Goal: Use online tool/utility: Utilize a website feature to perform a specific function

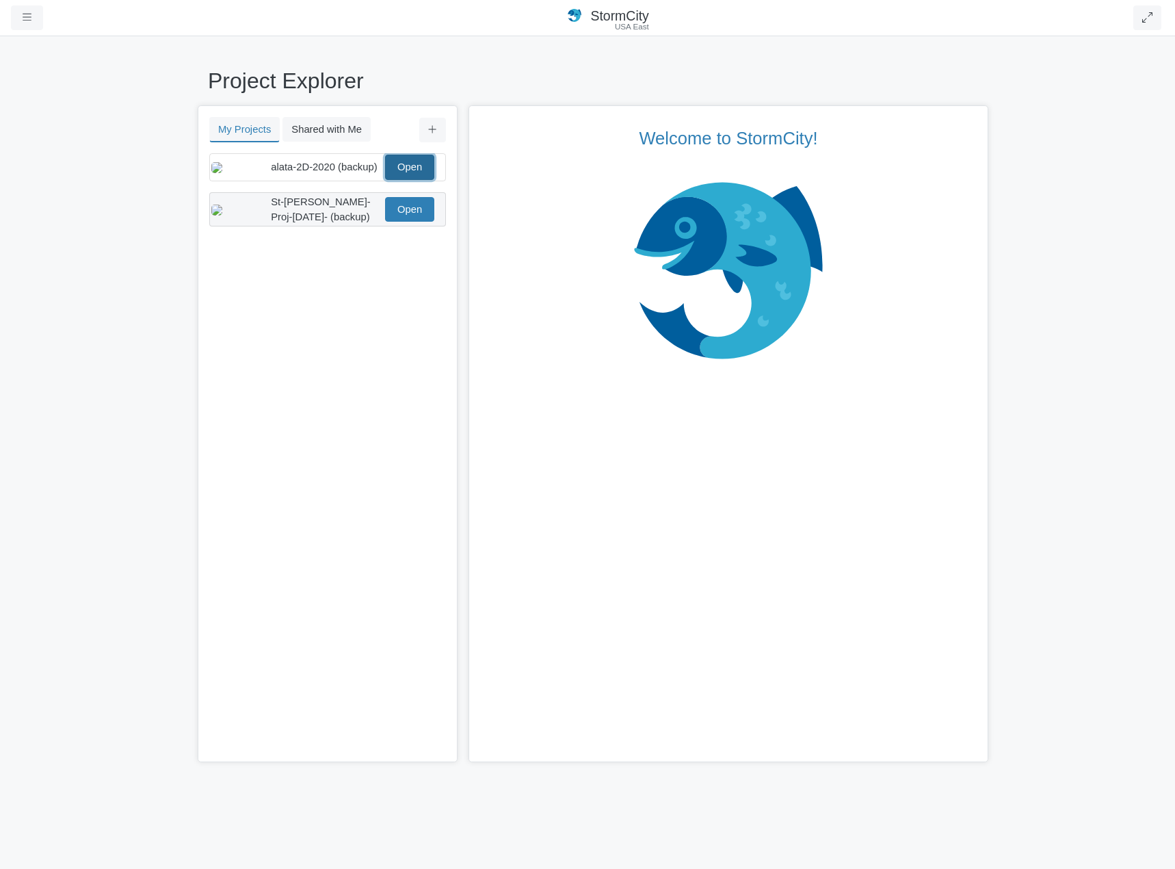
drag, startPoint x: 413, startPoint y: 178, endPoint x: 315, endPoint y: 215, distance: 105.2
click at [413, 178] on link "Open" at bounding box center [409, 167] width 49 height 25
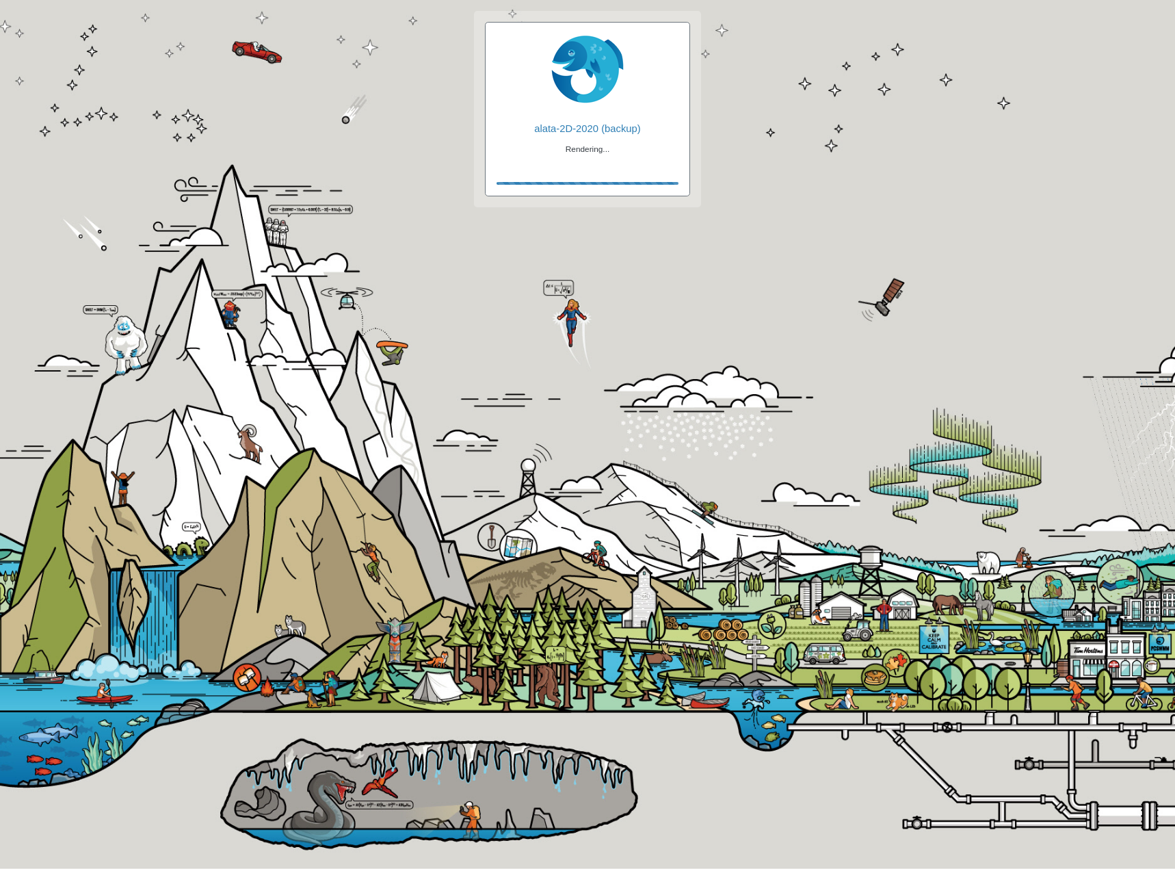
checkbox input "true"
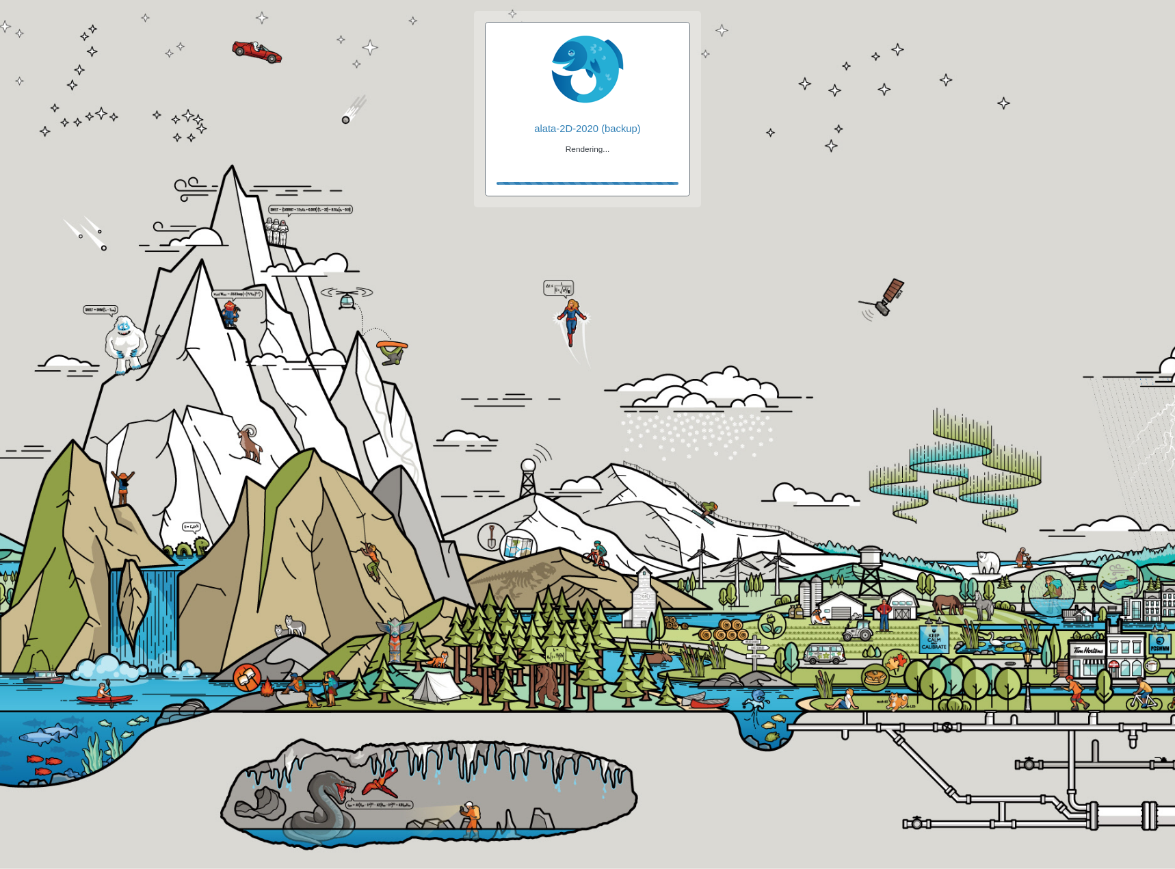
checkbox input "true"
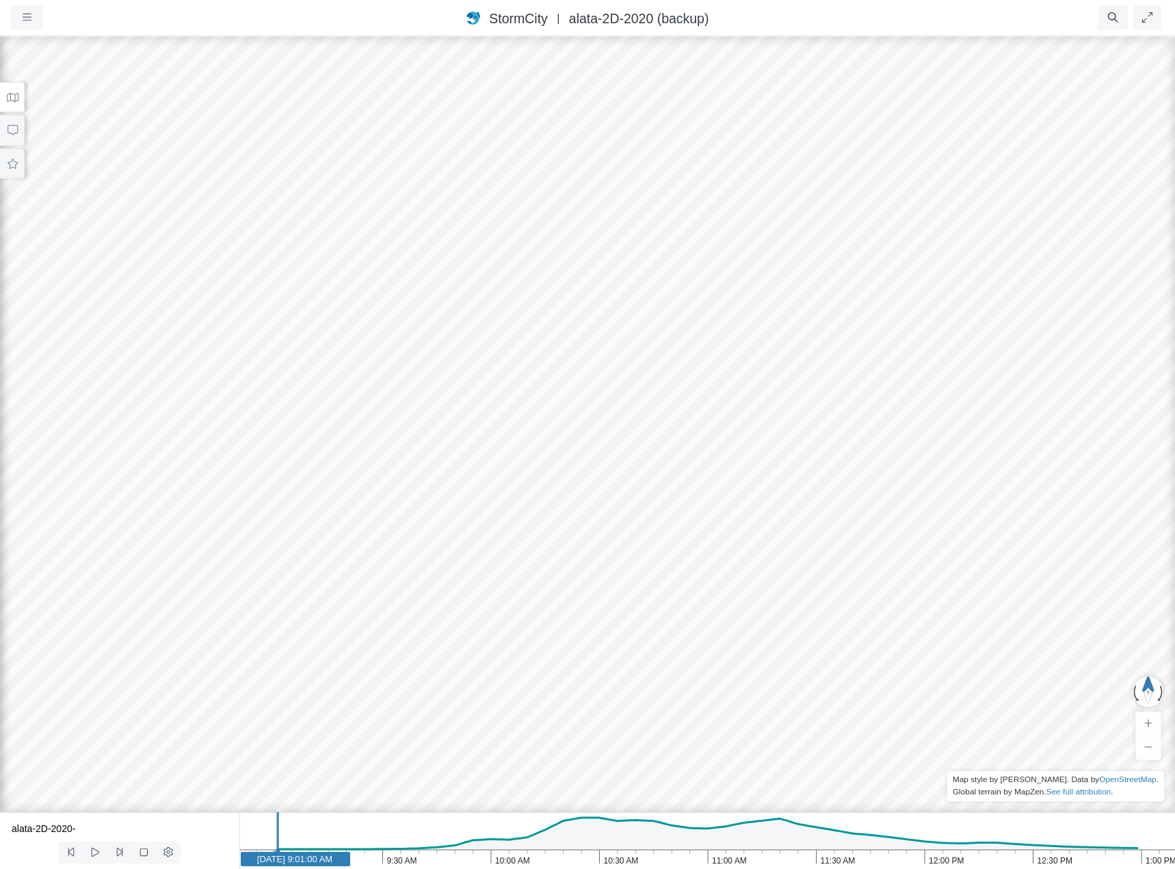
drag, startPoint x: 665, startPoint y: 542, endPoint x: 609, endPoint y: 510, distance: 64.6
click at [609, 510] on div at bounding box center [587, 452] width 1175 height 834
click at [16, 98] on icon at bounding box center [12, 97] width 13 height 10
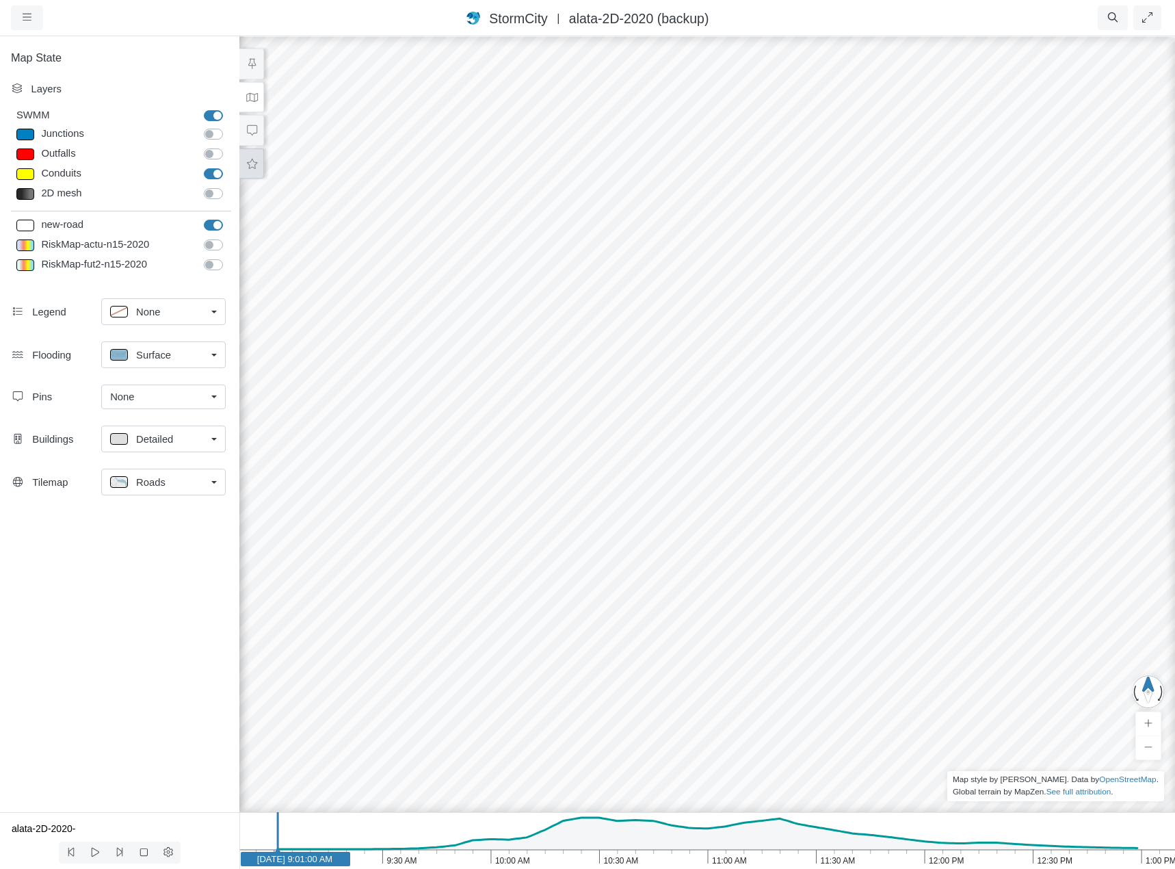
click at [261, 159] on button at bounding box center [251, 163] width 25 height 31
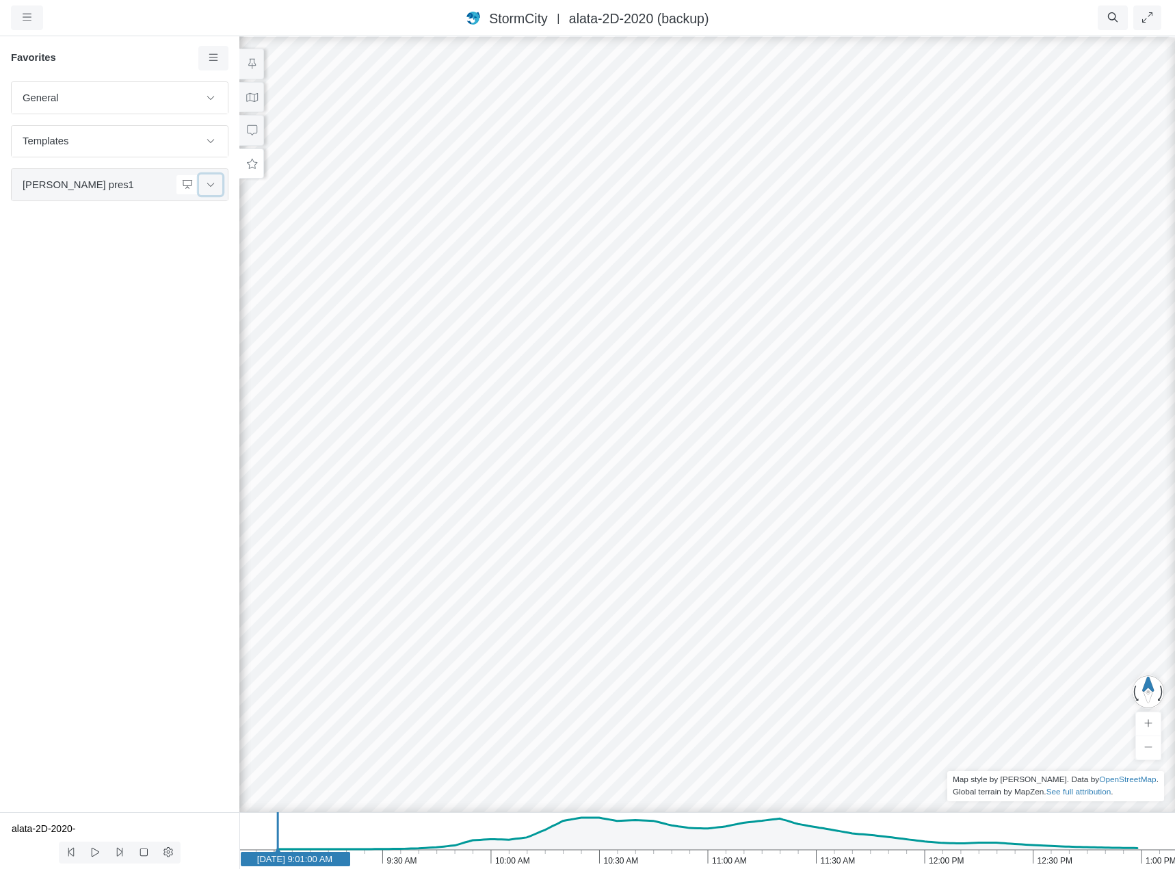
click at [211, 180] on icon at bounding box center [210, 184] width 11 height 9
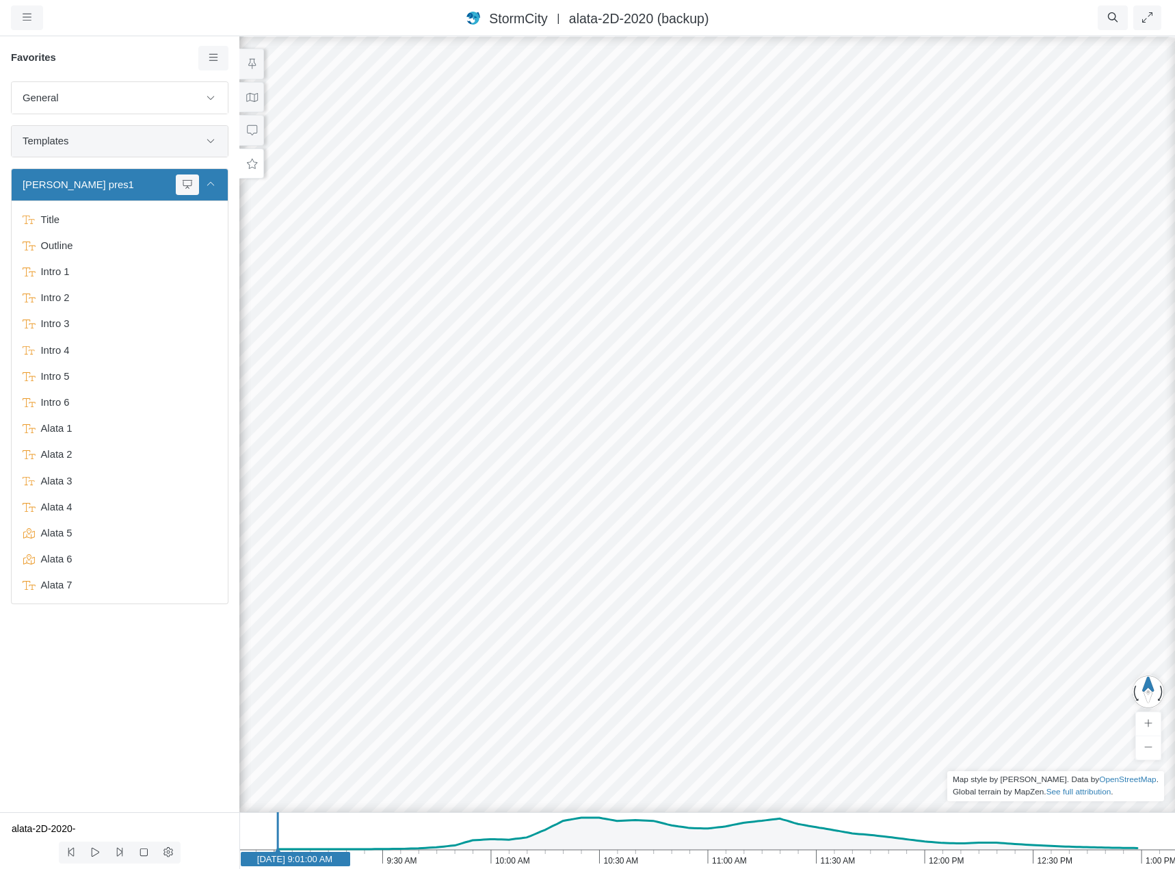
click at [218, 128] on div "Templates" at bounding box center [120, 141] width 216 height 31
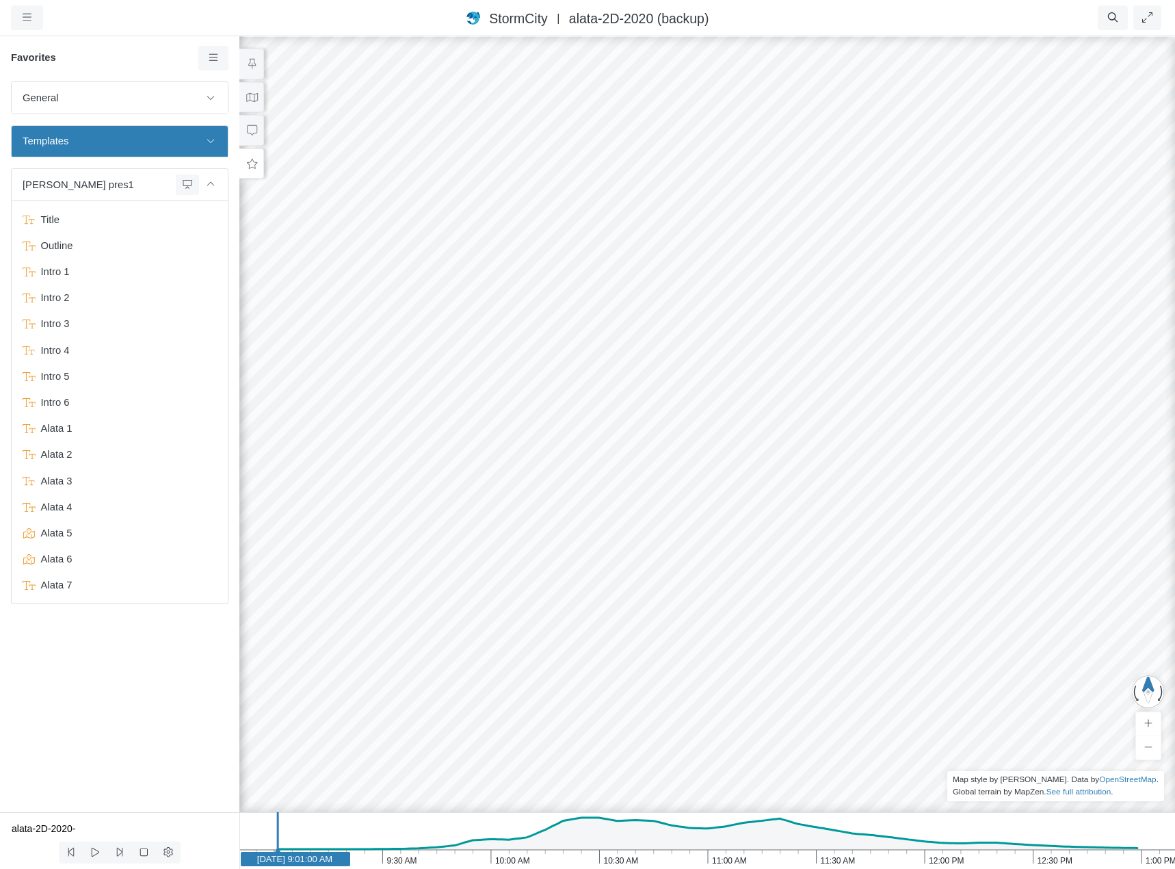
click at [217, 133] on button at bounding box center [210, 141] width 23 height 20
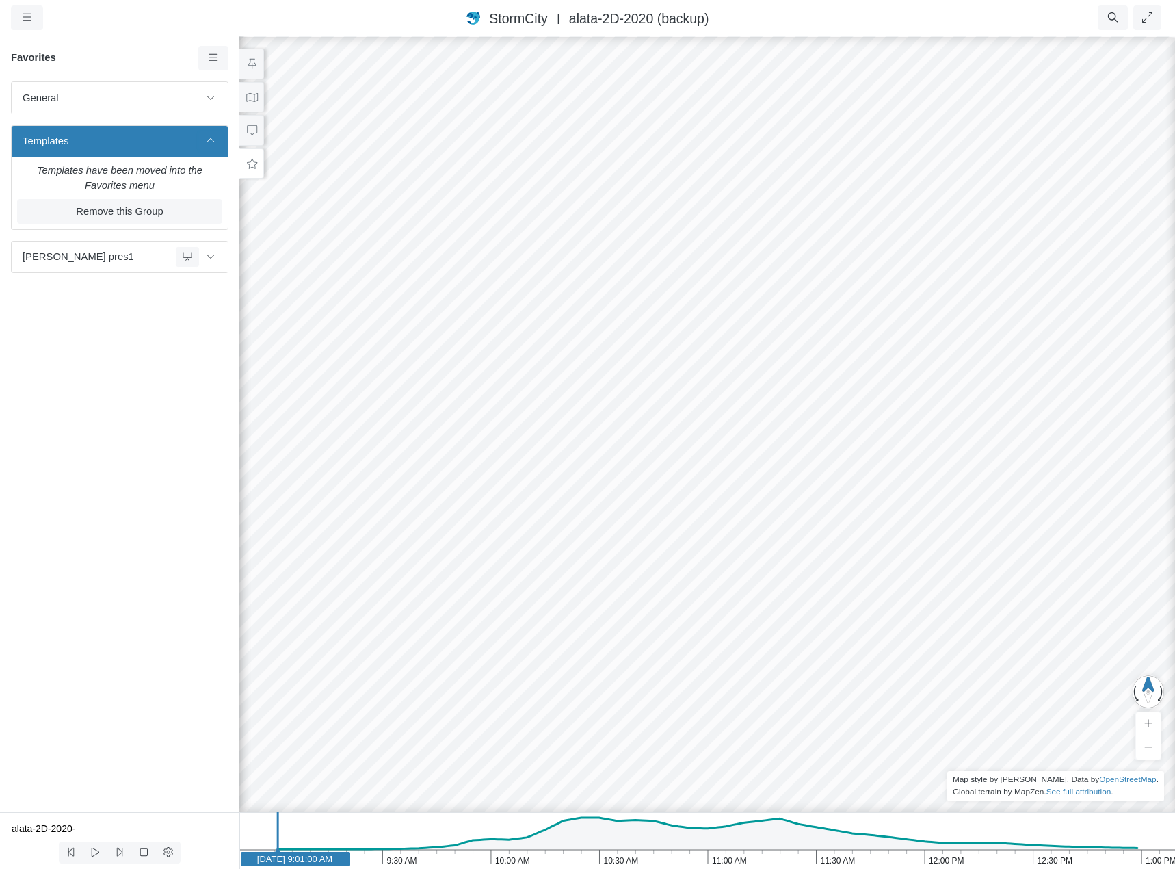
click at [215, 134] on button at bounding box center [210, 141] width 23 height 20
click at [215, 139] on icon at bounding box center [210, 140] width 11 height 9
click at [215, 145] on icon at bounding box center [210, 140] width 11 height 9
click at [213, 180] on icon at bounding box center [210, 184] width 11 height 9
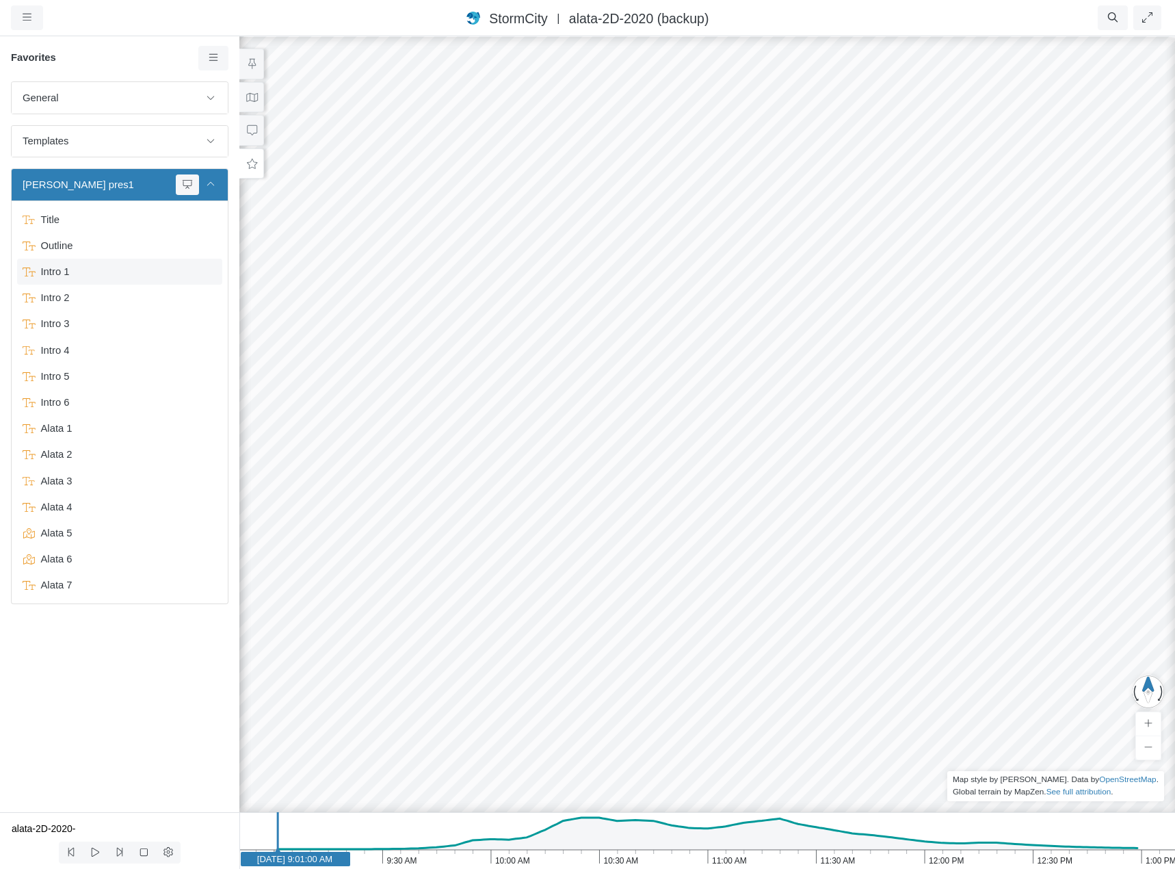
click at [92, 272] on span "Intro 1" at bounding box center [121, 271] width 171 height 15
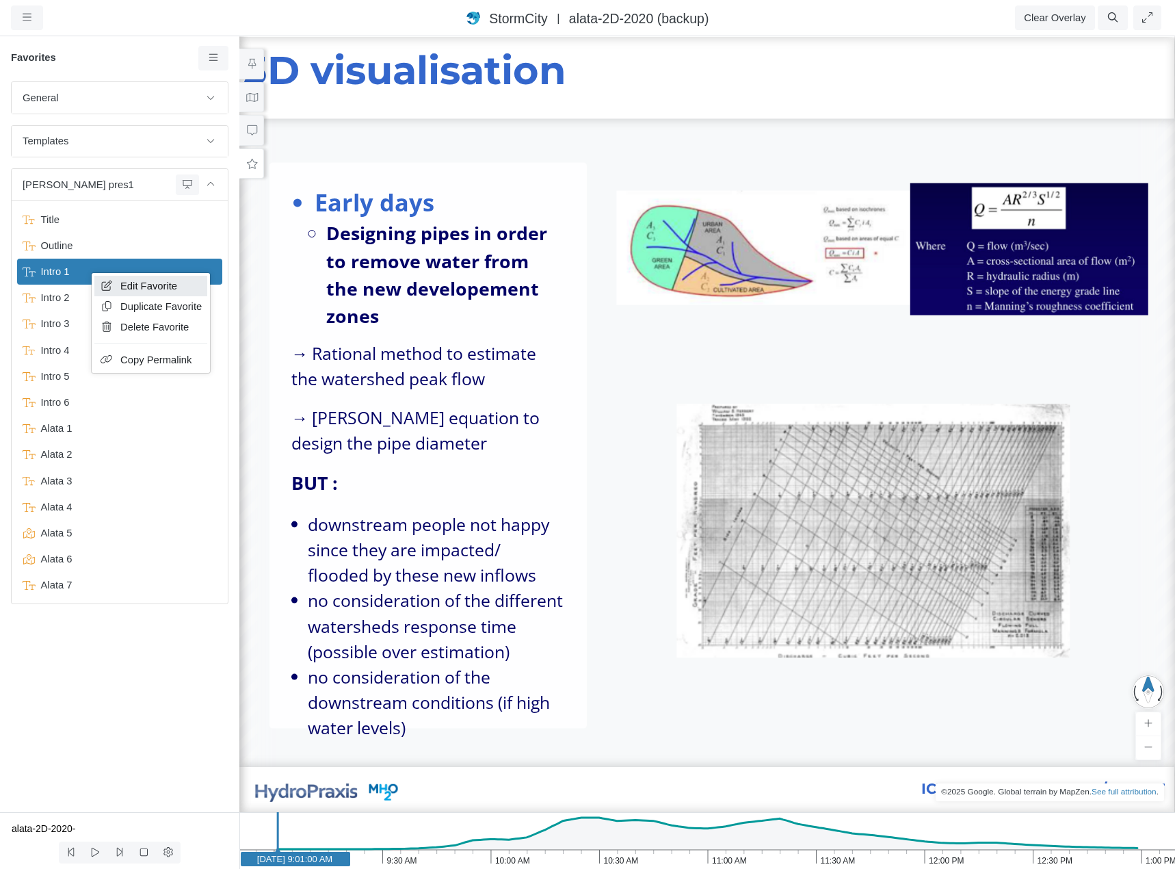
drag, startPoint x: 148, startPoint y: 284, endPoint x: 197, endPoint y: 272, distance: 50.8
click at [148, 284] on span "Edit Favorite" at bounding box center [148, 285] width 57 height 11
